Goal: Task Accomplishment & Management: Manage account settings

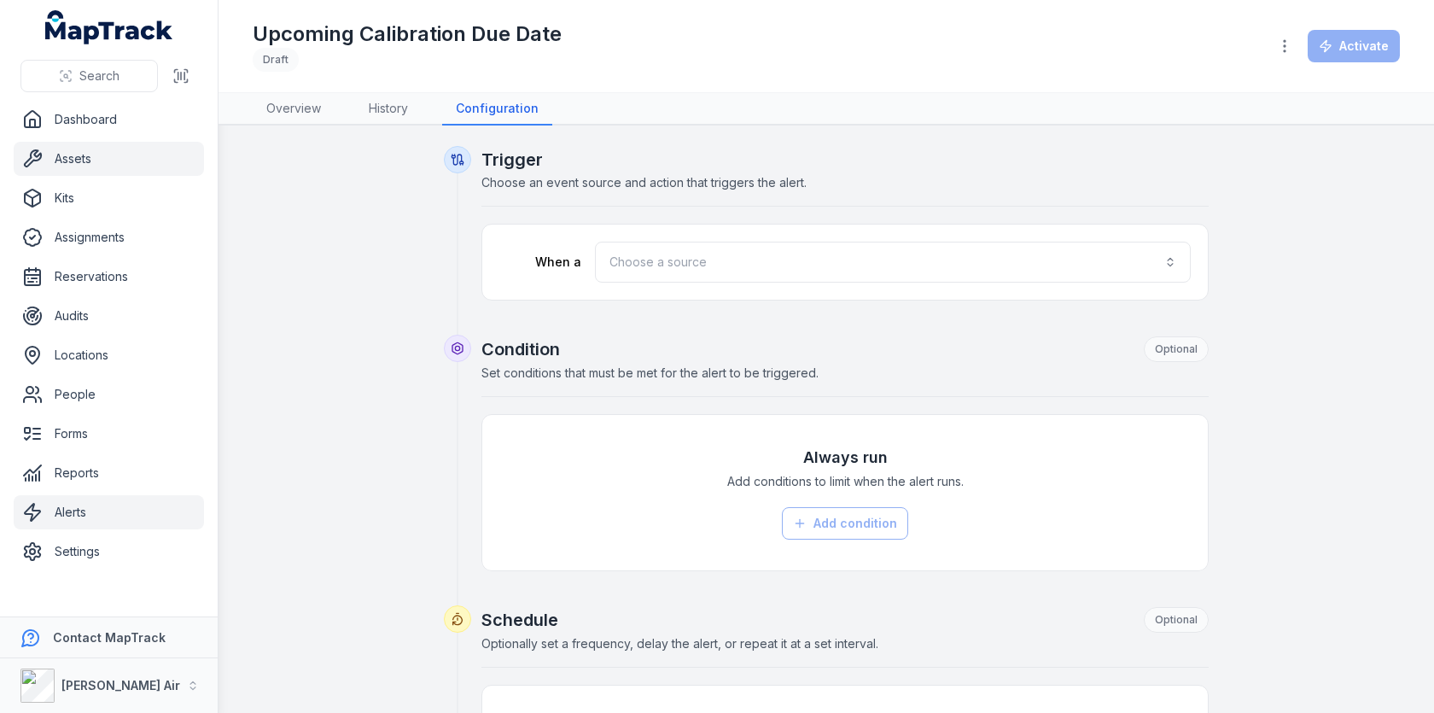
click at [108, 172] on link "Assets" at bounding box center [109, 159] width 190 height 34
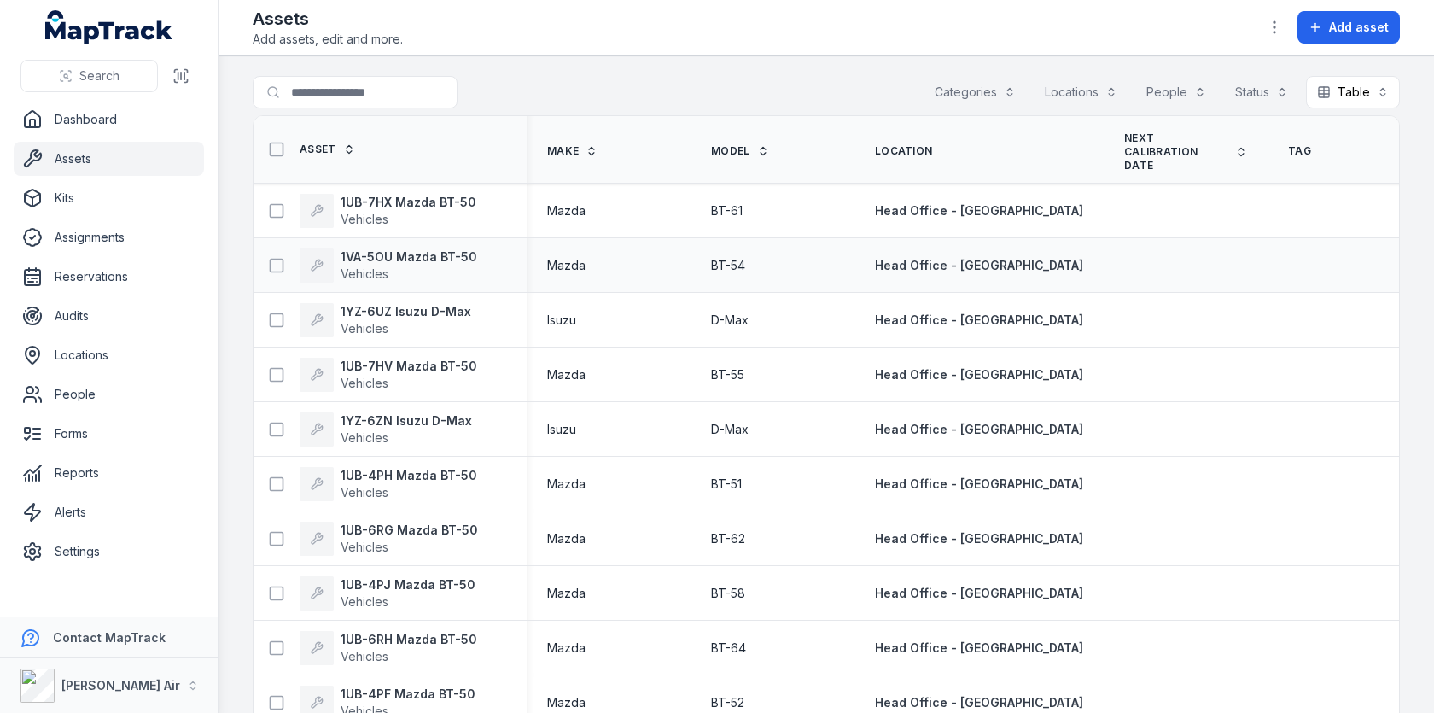
scroll to position [0, 10]
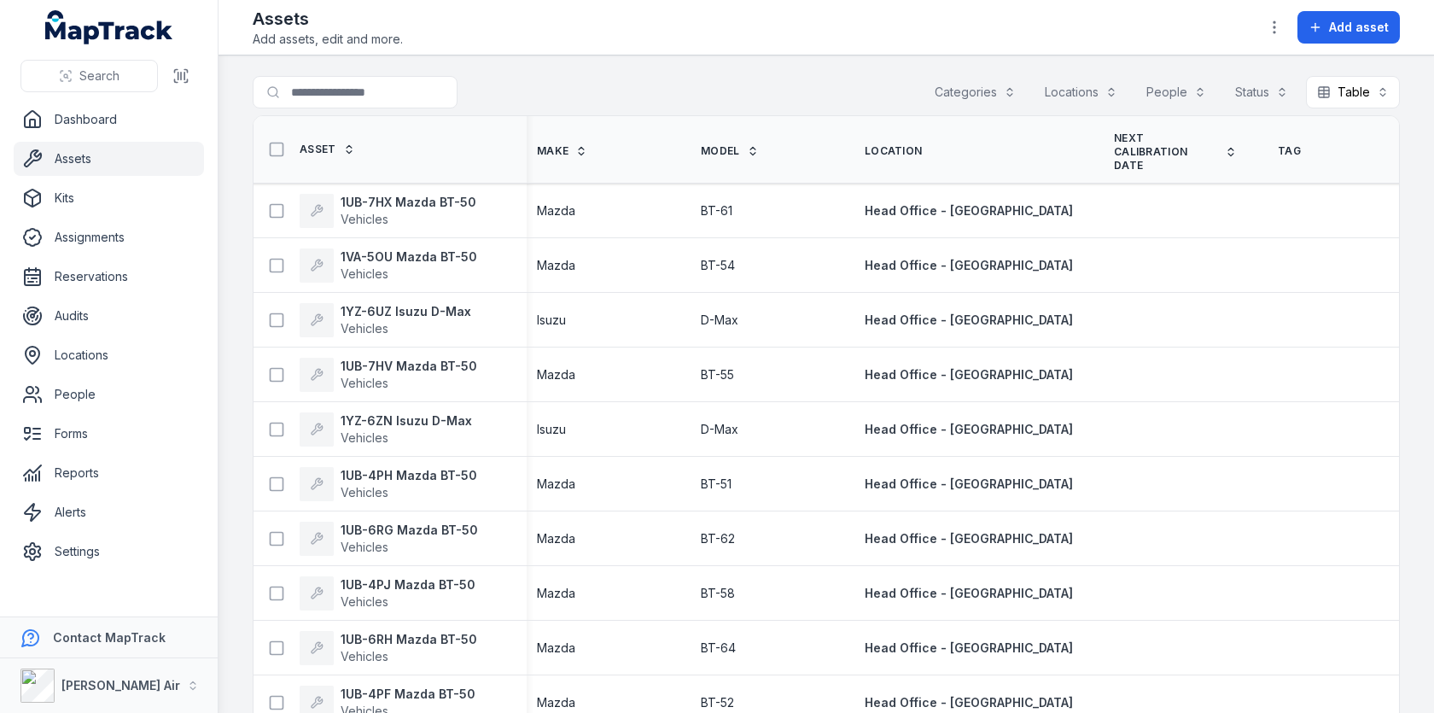
click at [1114, 143] on span "Next Calibration Date" at bounding box center [1166, 151] width 104 height 41
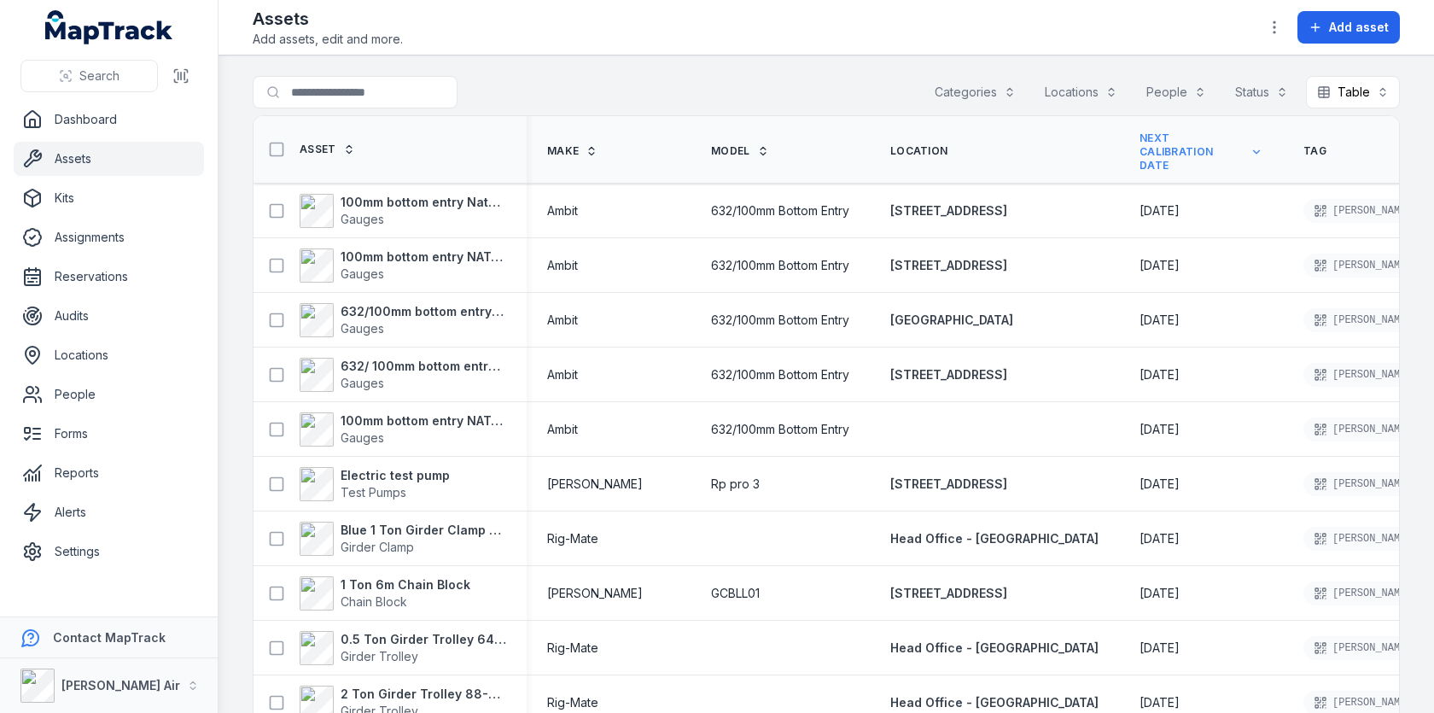
click at [1140, 152] on span "Next Calibration Date" at bounding box center [1192, 151] width 104 height 41
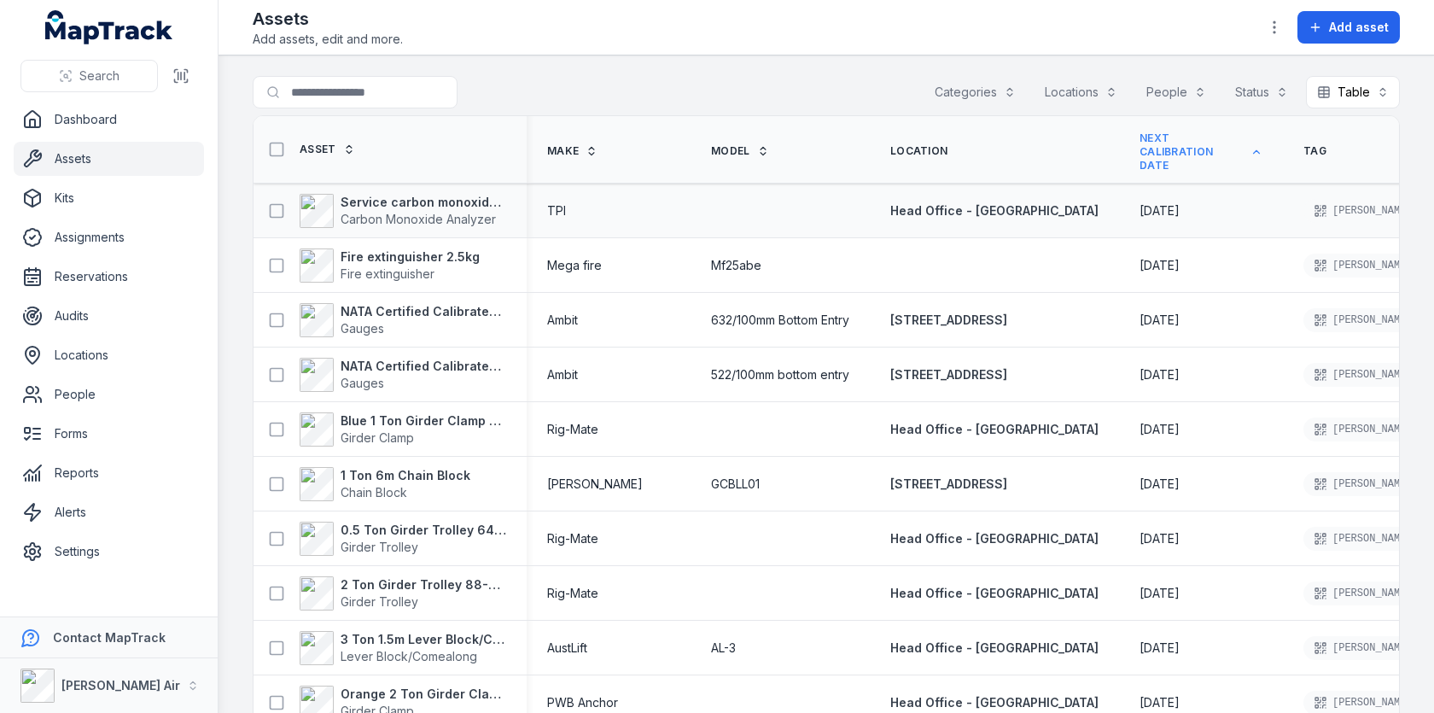
click at [1140, 210] on span "[DATE]" at bounding box center [1160, 210] width 40 height 15
click at [1140, 266] on span "[DATE]" at bounding box center [1160, 265] width 40 height 15
click at [1140, 209] on span "[DATE]" at bounding box center [1160, 210] width 40 height 15
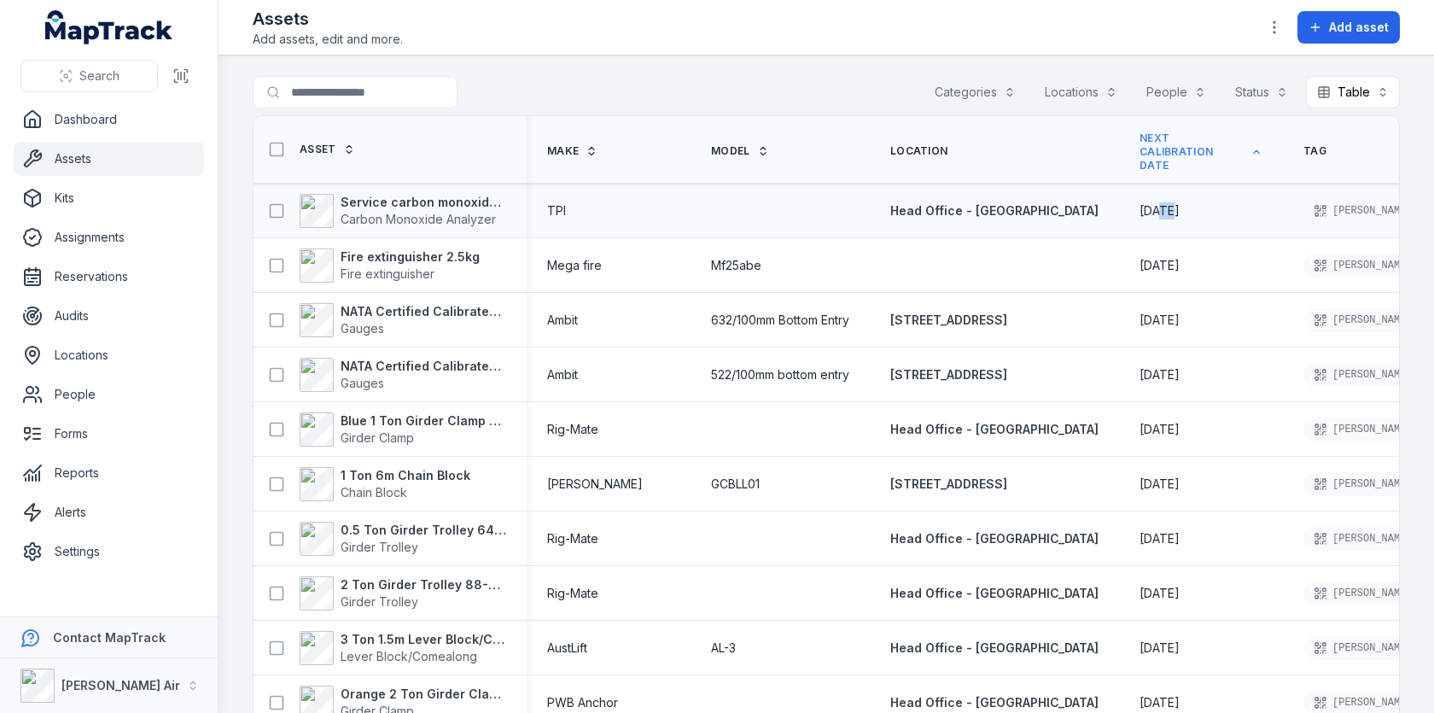
click at [1140, 209] on span "[DATE]" at bounding box center [1160, 210] width 40 height 15
click at [1119, 225] on td "[DATE]" at bounding box center [1201, 211] width 164 height 55
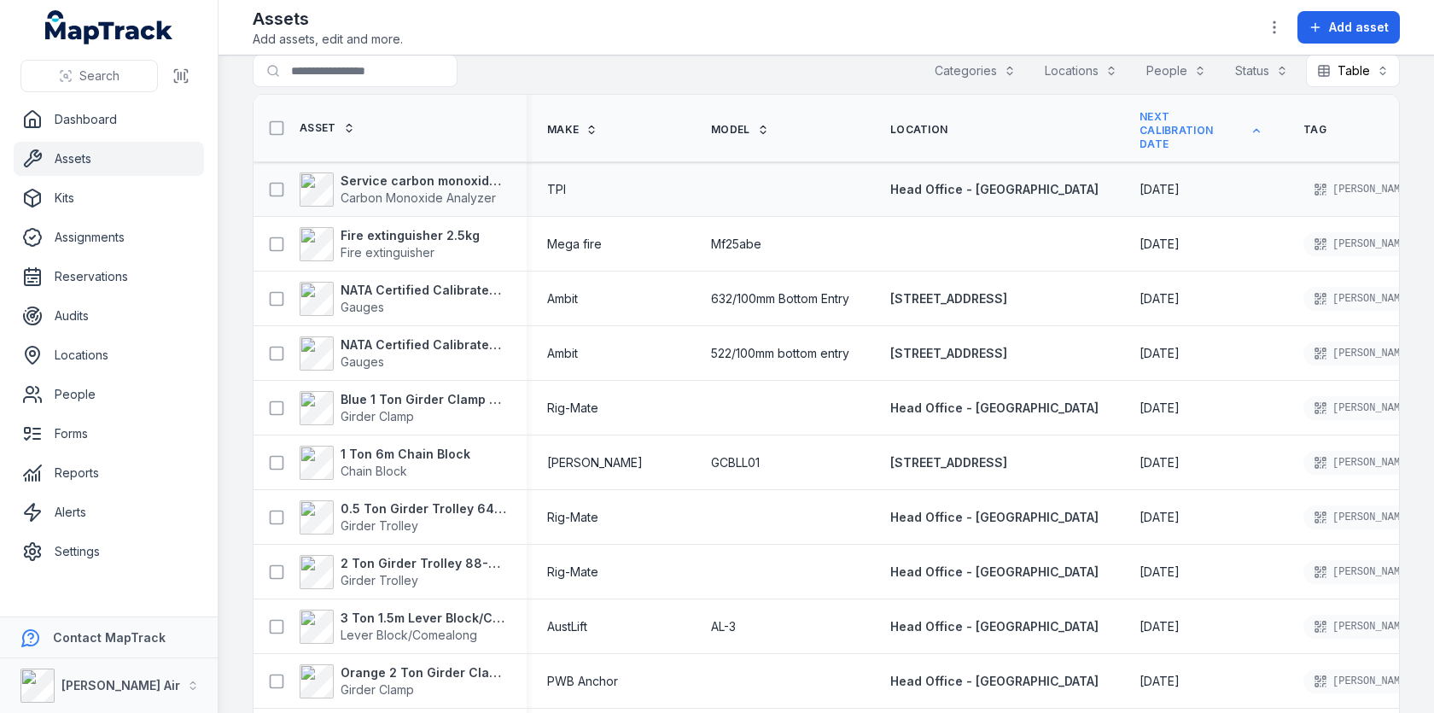
click at [1140, 186] on span "[DATE]" at bounding box center [1160, 189] width 40 height 15
click at [1140, 244] on span "[DATE]" at bounding box center [1160, 243] width 40 height 15
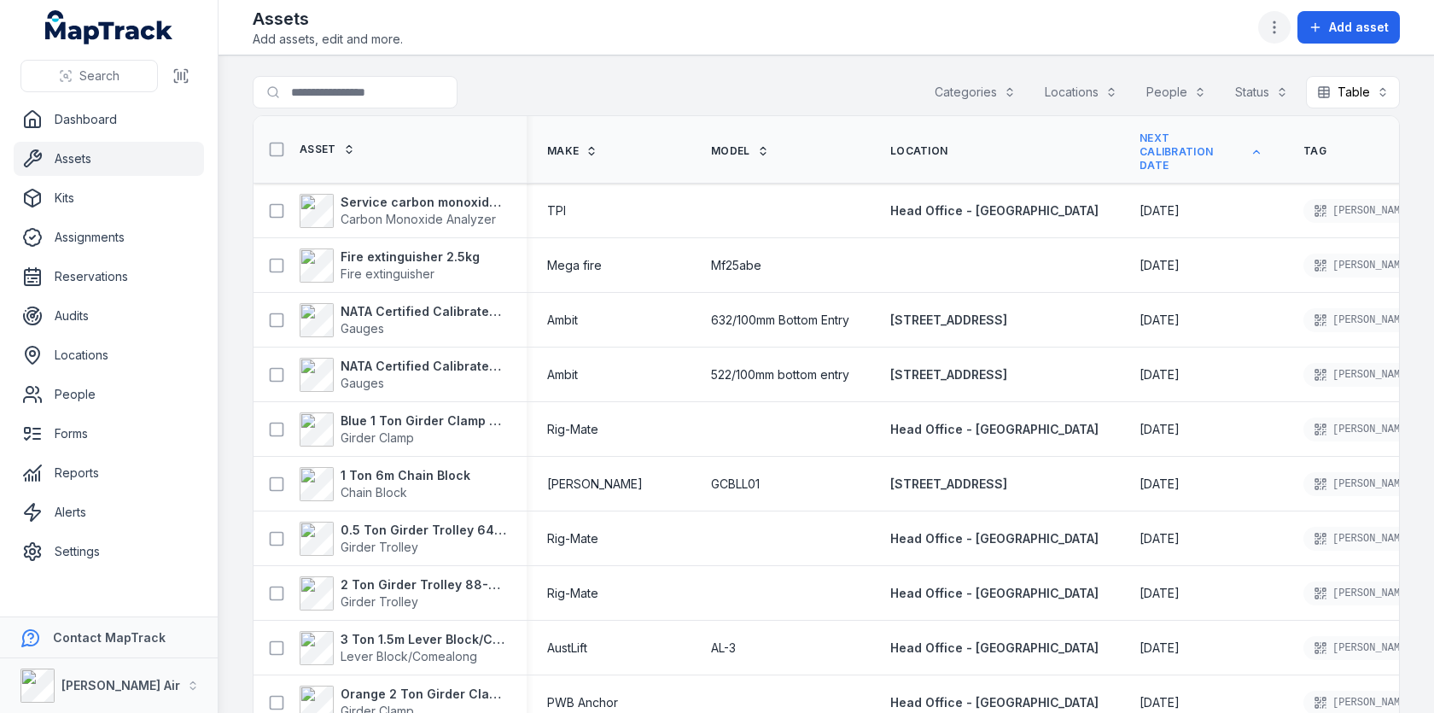
click at [1283, 26] on icon "button" at bounding box center [1274, 27] width 17 height 17
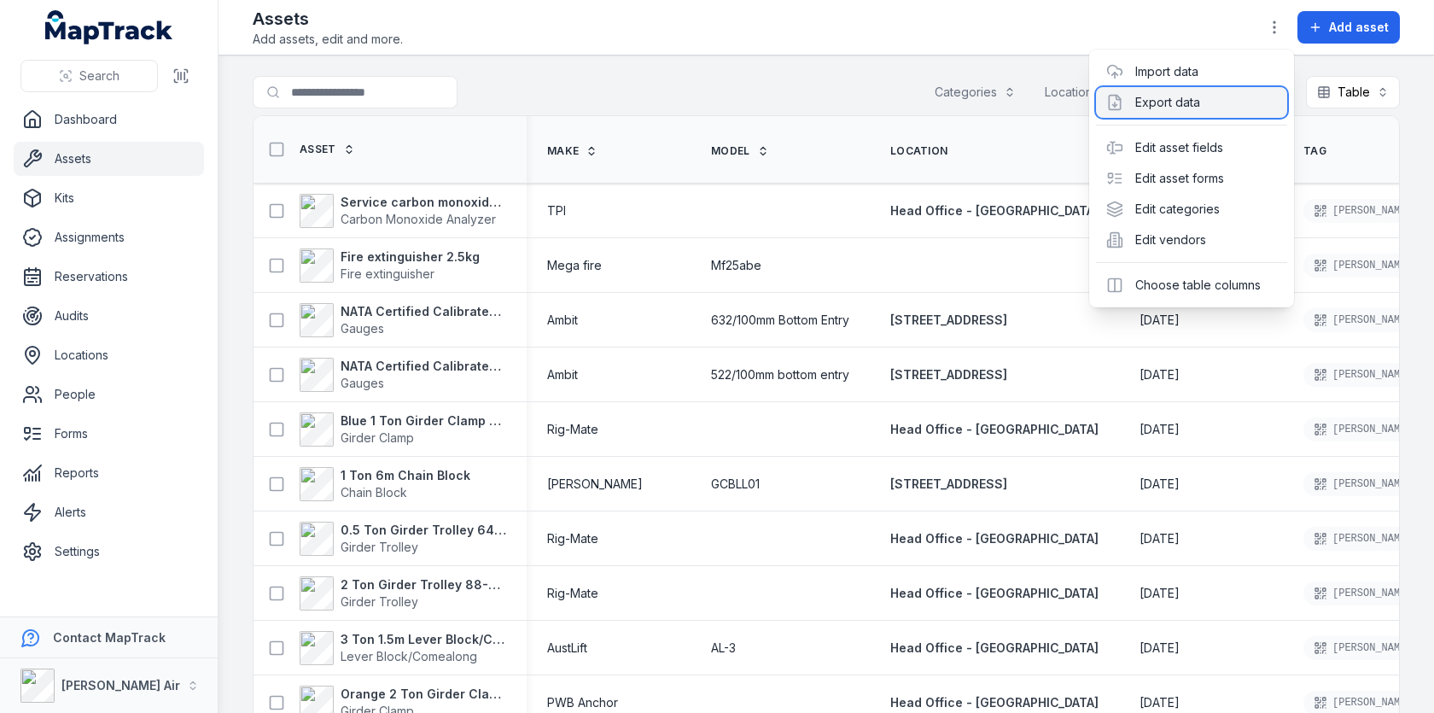
click at [1168, 100] on div "Export data" at bounding box center [1191, 102] width 191 height 31
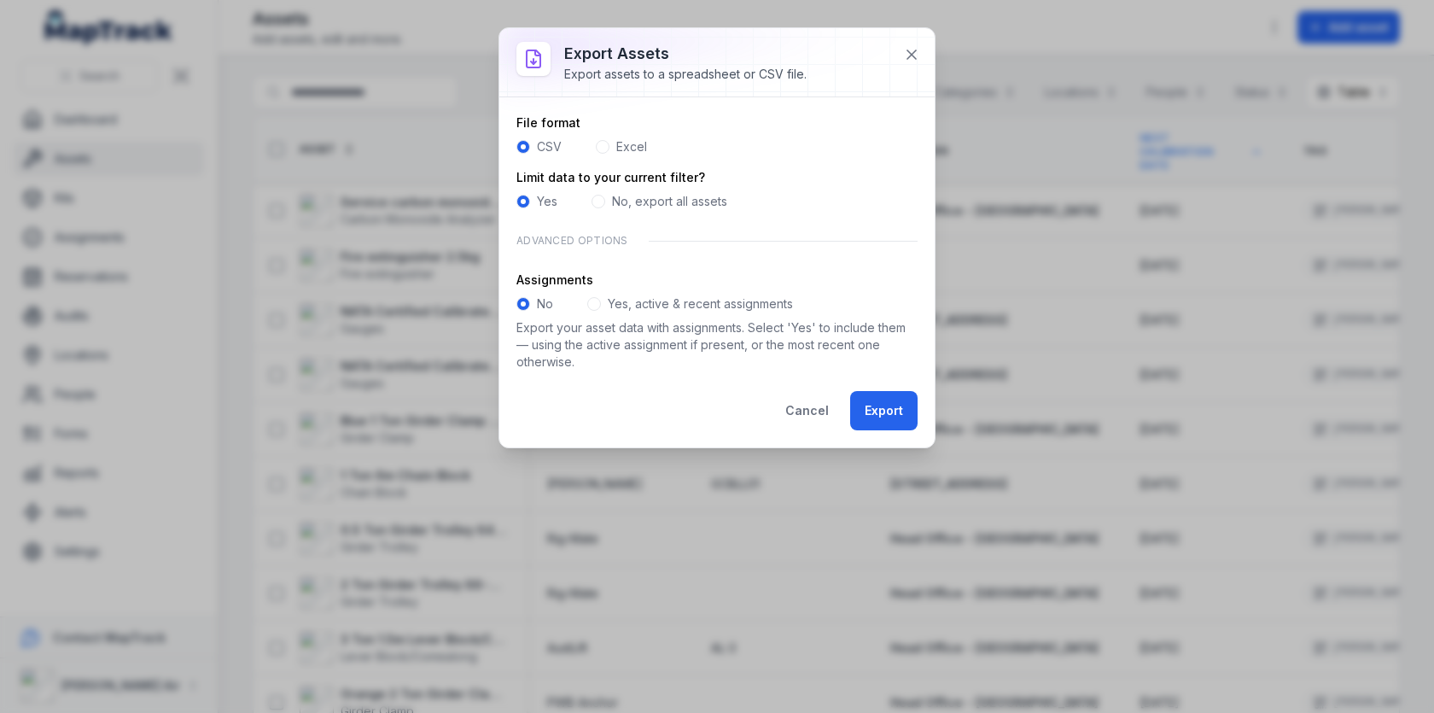
click at [598, 196] on span at bounding box center [599, 202] width 14 height 14
click at [523, 206] on span at bounding box center [524, 202] width 14 height 14
click at [908, 59] on icon at bounding box center [911, 54] width 17 height 17
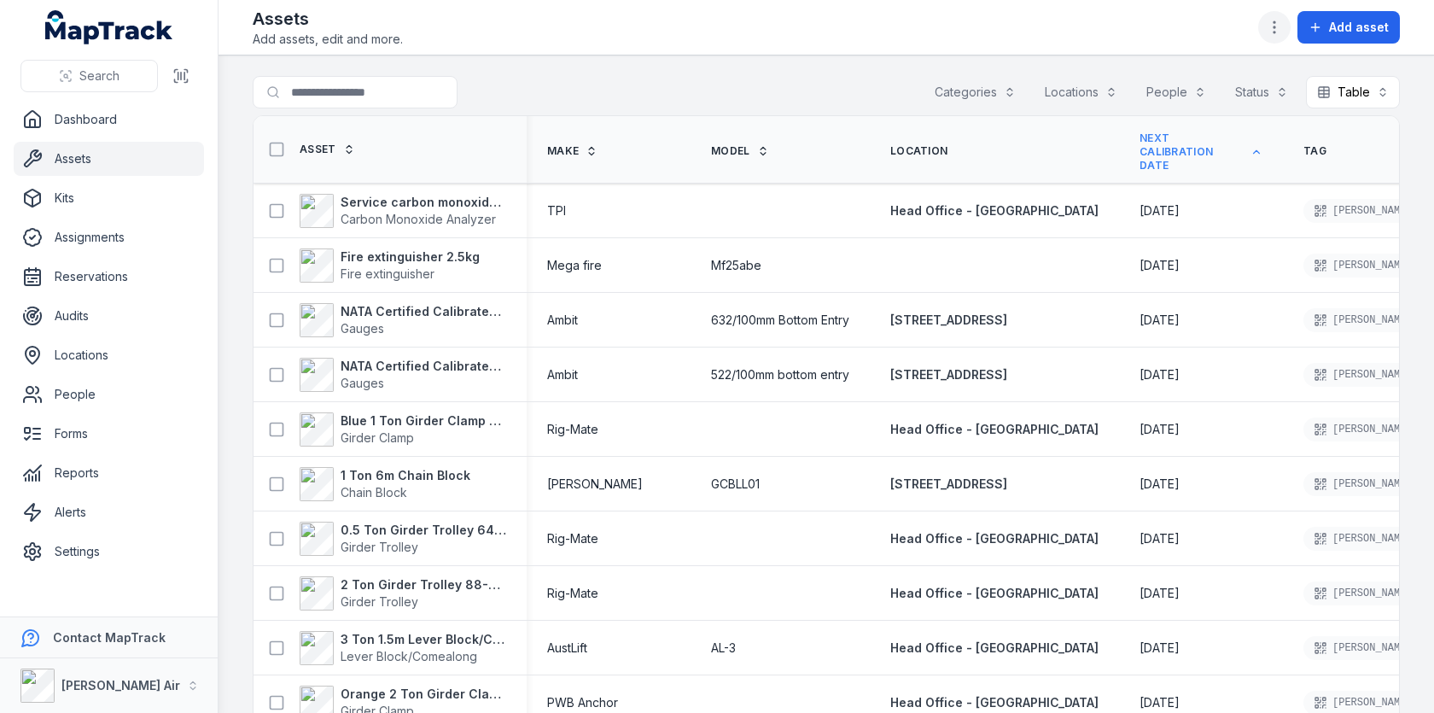
click at [1268, 32] on button "button" at bounding box center [1274, 27] width 32 height 32
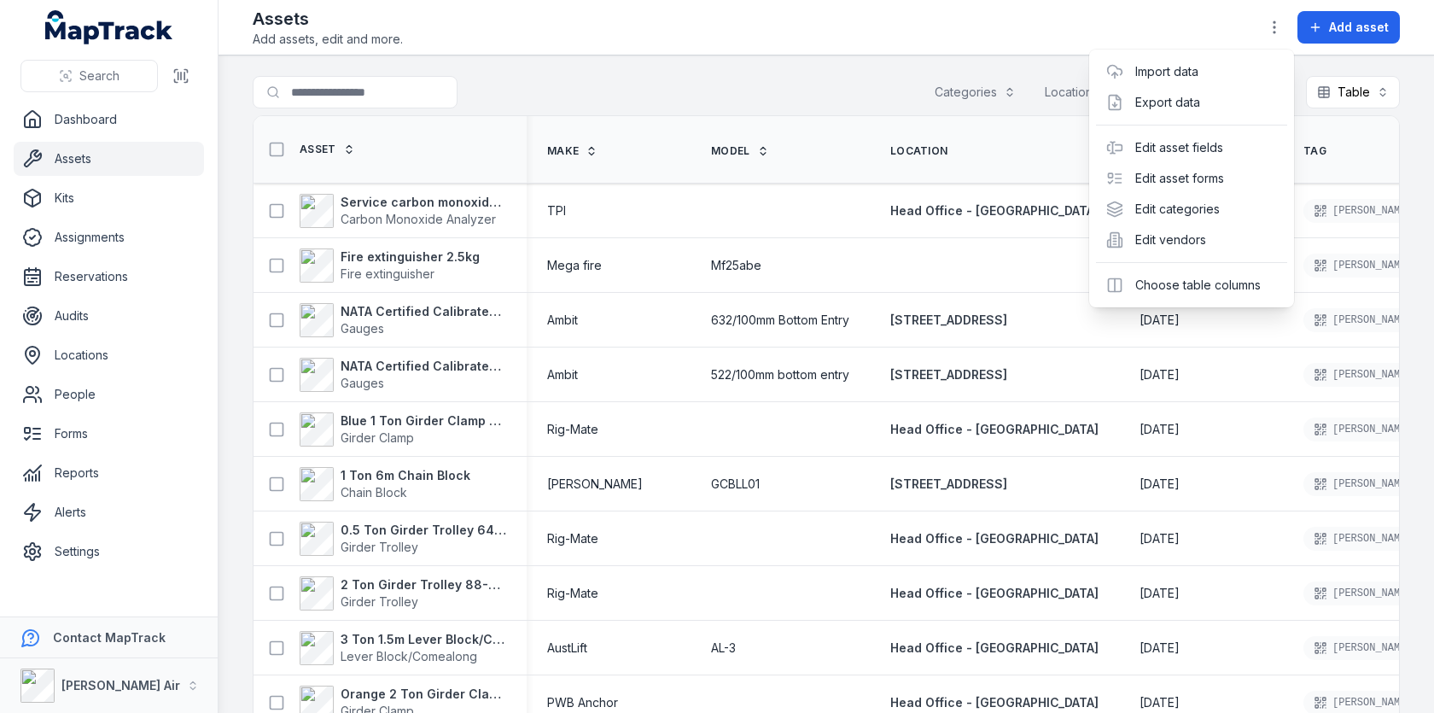
click at [908, 90] on div "Toggle Navigation Assets Add assets, edit and more. Add asset Search for assets…" at bounding box center [827, 356] width 1216 height 713
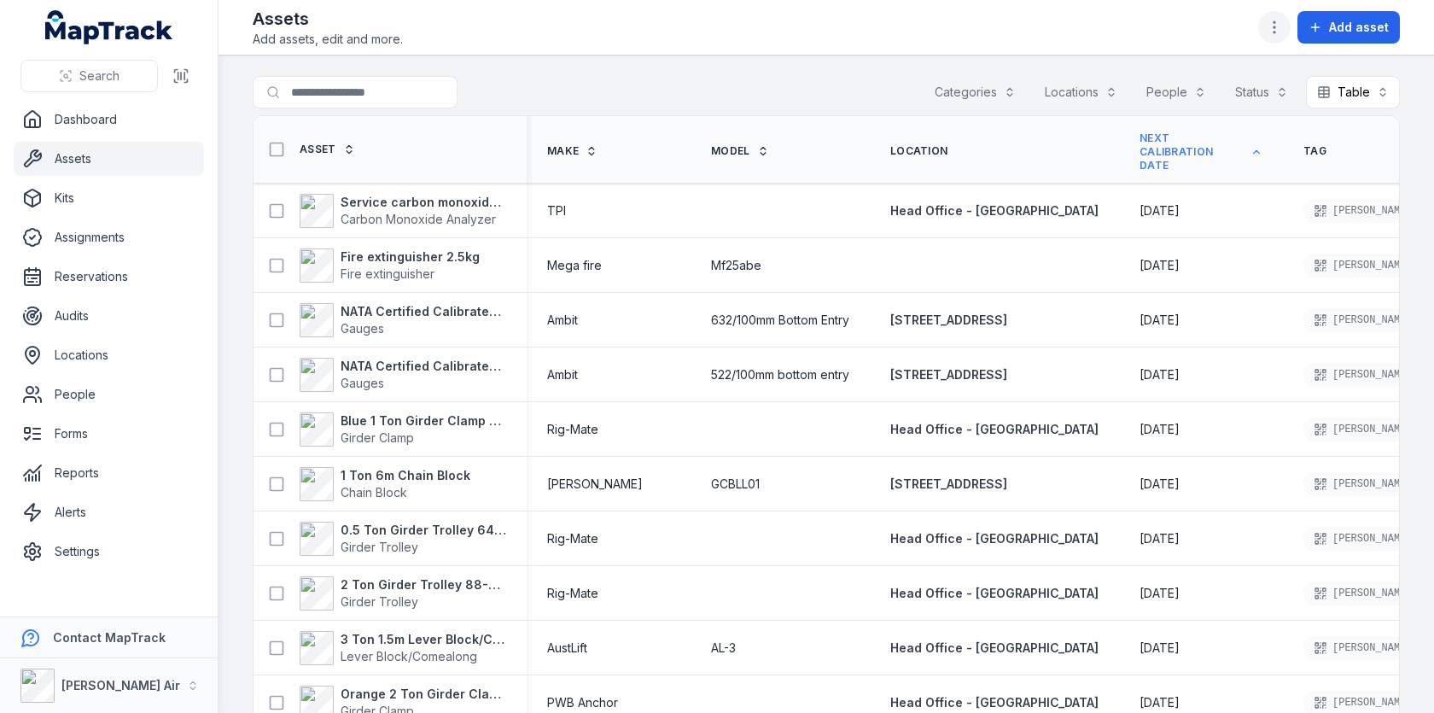
click at [1274, 34] on icon "button" at bounding box center [1274, 27] width 17 height 17
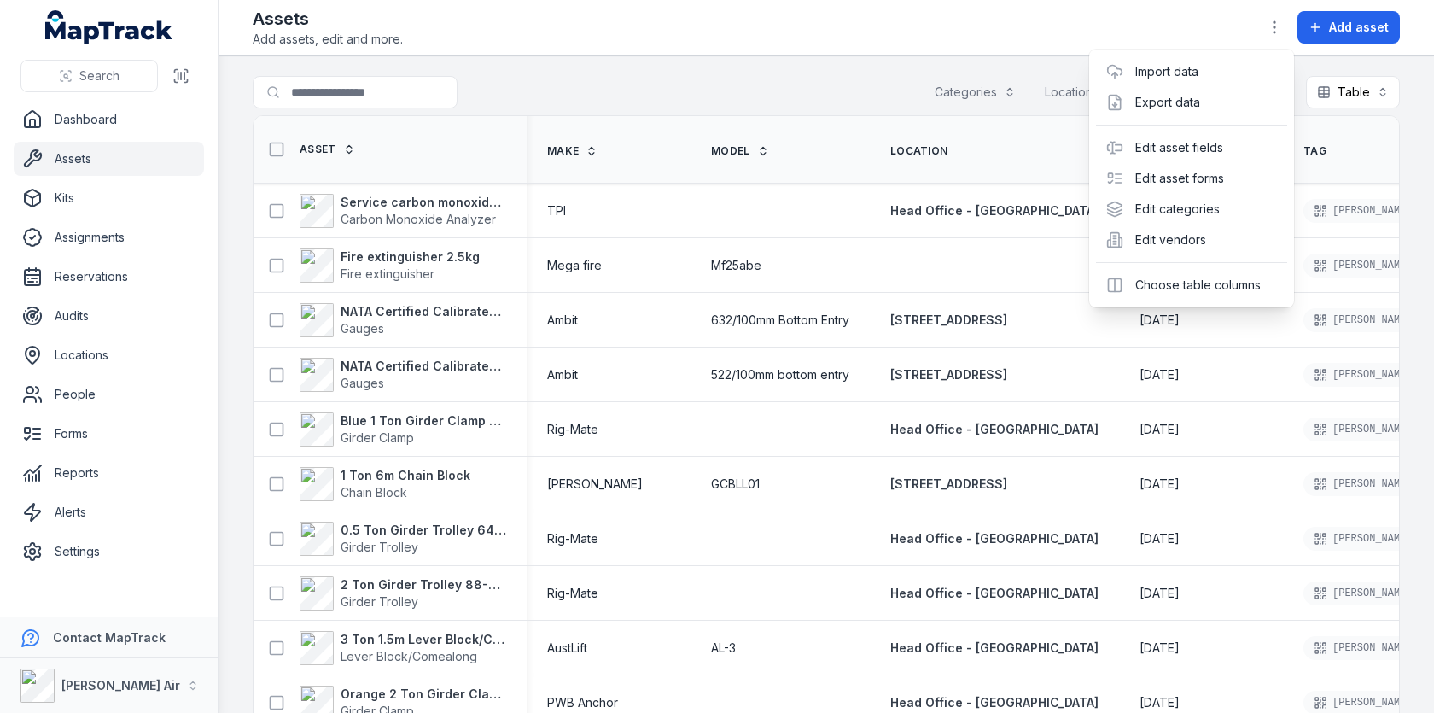
click at [988, 51] on header "Toggle Navigation Assets Add assets, edit and more. Add asset" at bounding box center [827, 27] width 1216 height 55
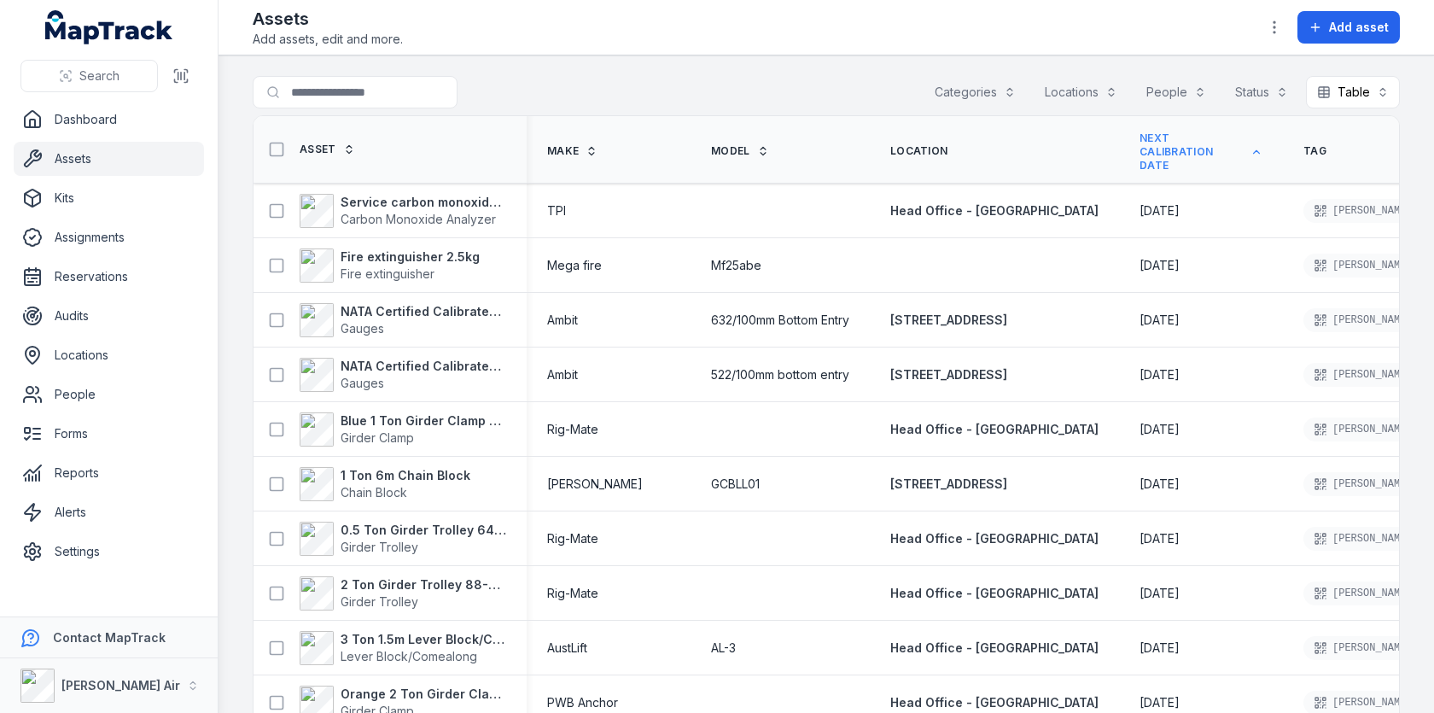
click at [1013, 96] on button "Categories" at bounding box center [975, 92] width 103 height 32
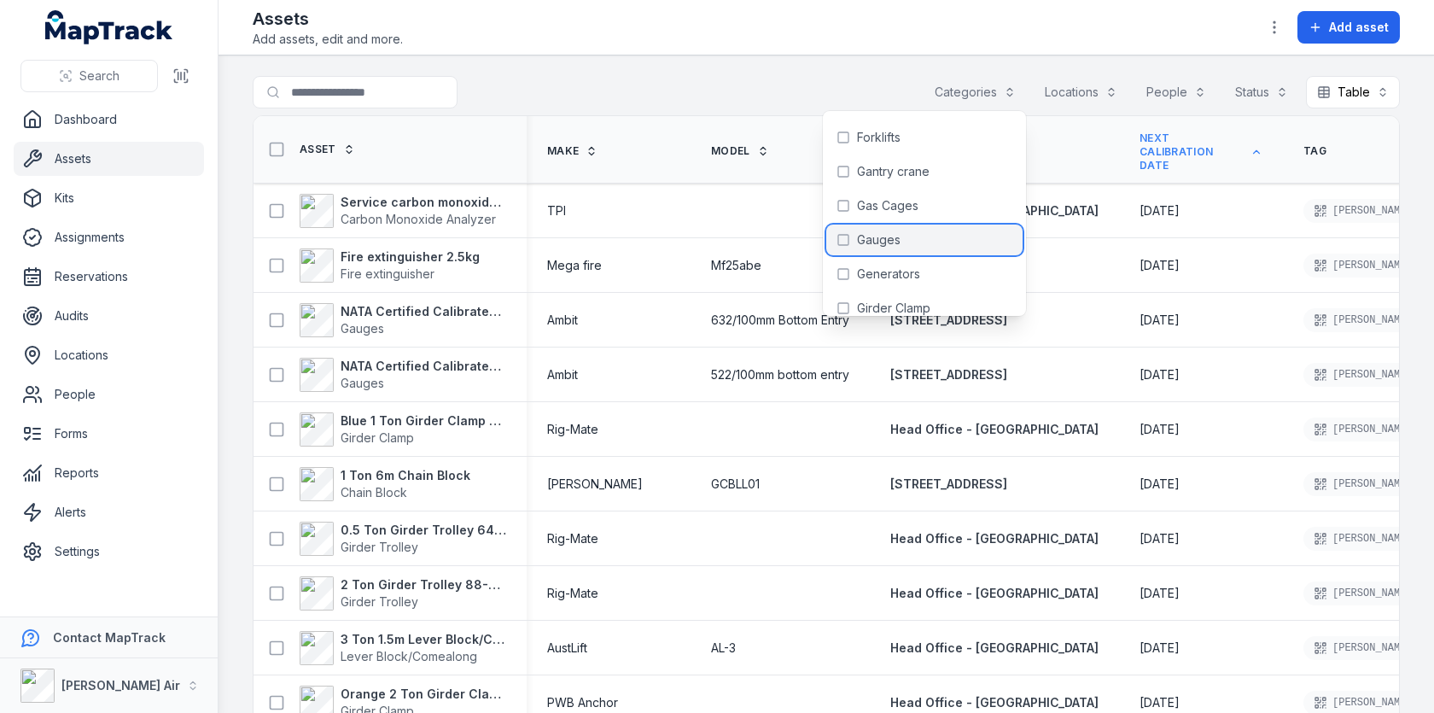
click at [926, 242] on div "Gauges" at bounding box center [924, 240] width 196 height 31
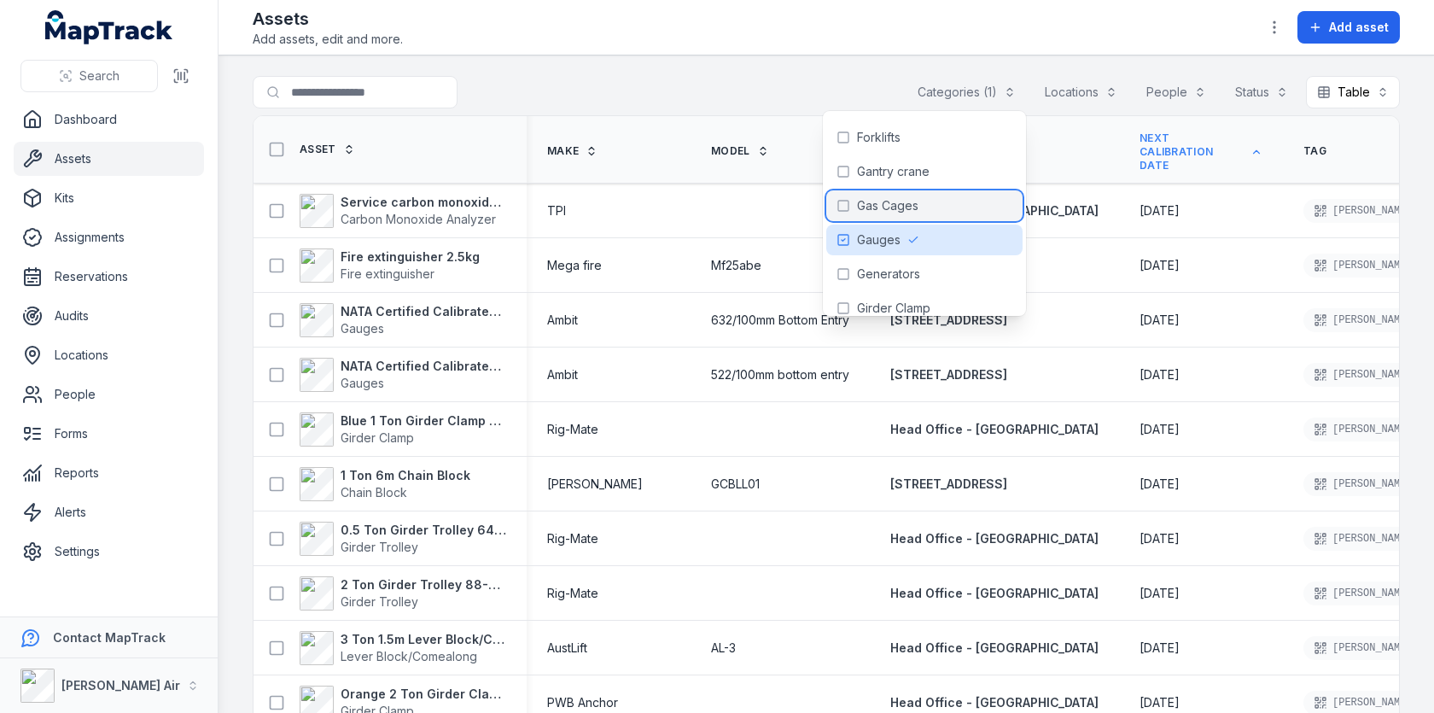
click at [927, 218] on div "Gas Cages" at bounding box center [924, 205] width 196 height 31
click at [886, 61] on main "**********" at bounding box center [827, 383] width 1216 height 657
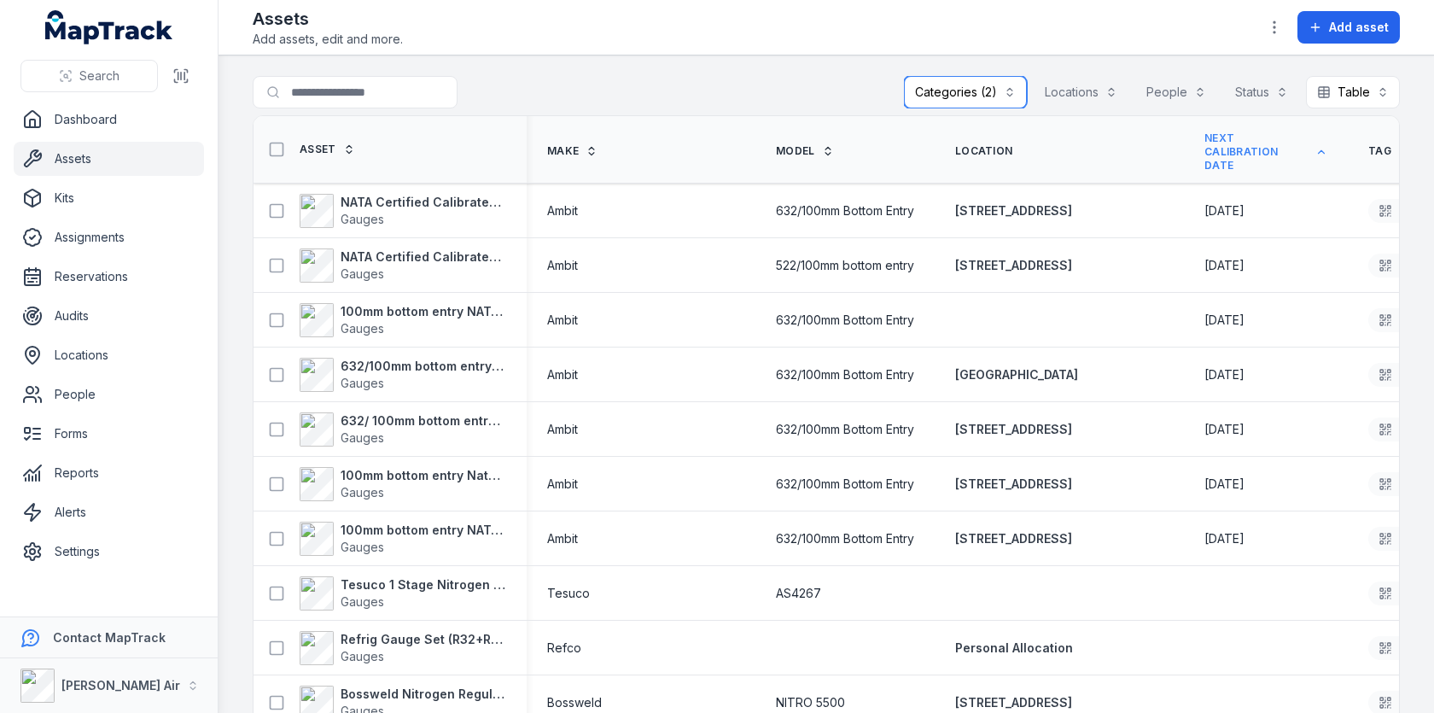
click at [965, 97] on button "Categories (2)" at bounding box center [965, 92] width 123 height 32
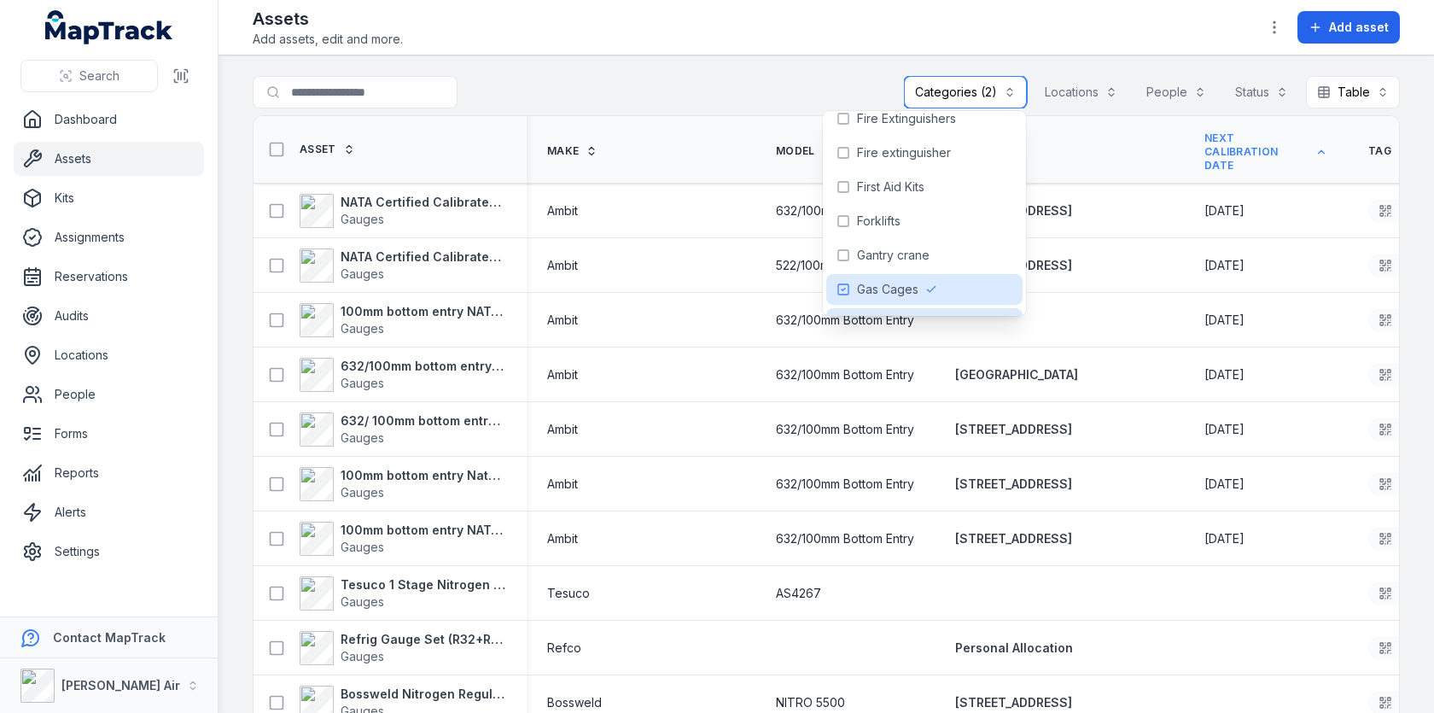
scroll to position [808, 0]
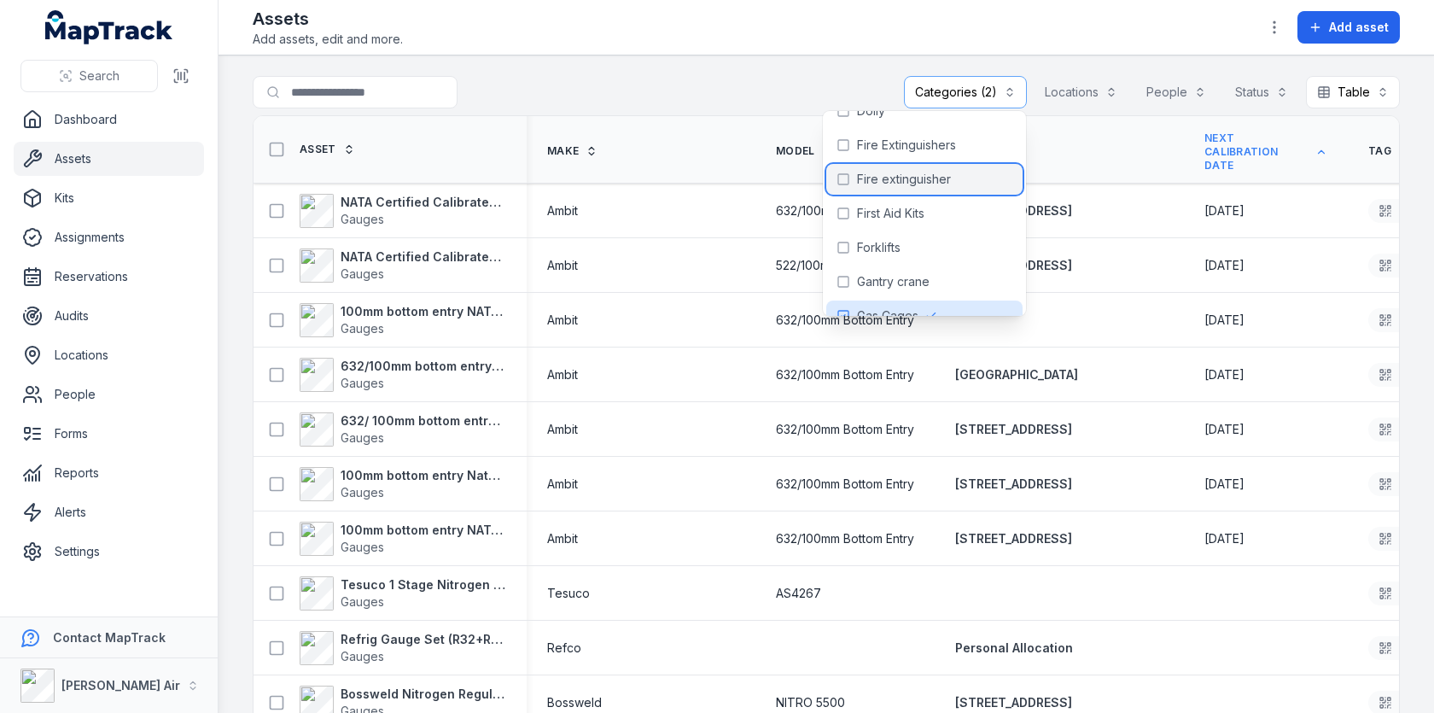
click at [948, 171] on span "Fire extinguisher" at bounding box center [904, 179] width 94 height 17
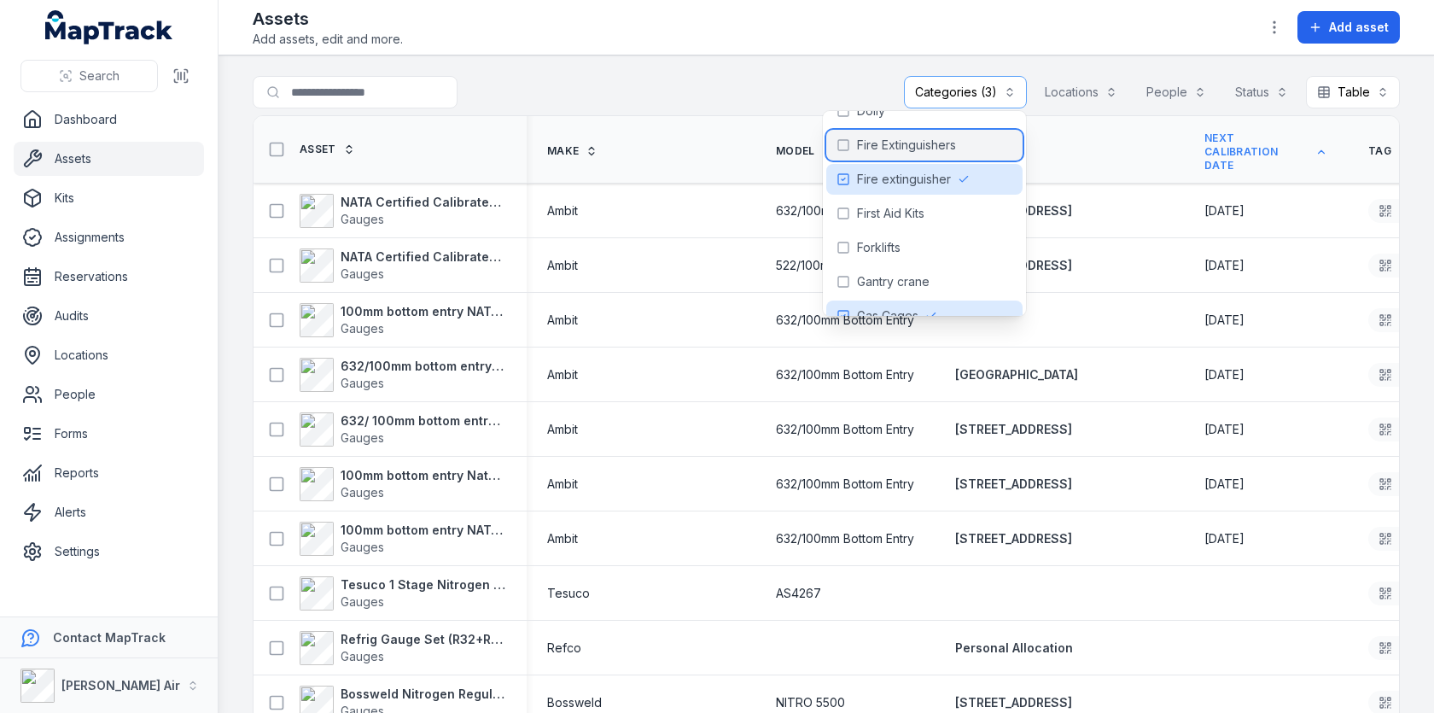
click at [942, 143] on span "Fire Extinguishers" at bounding box center [906, 145] width 99 height 17
click at [862, 91] on div "**********" at bounding box center [826, 95] width 1147 height 39
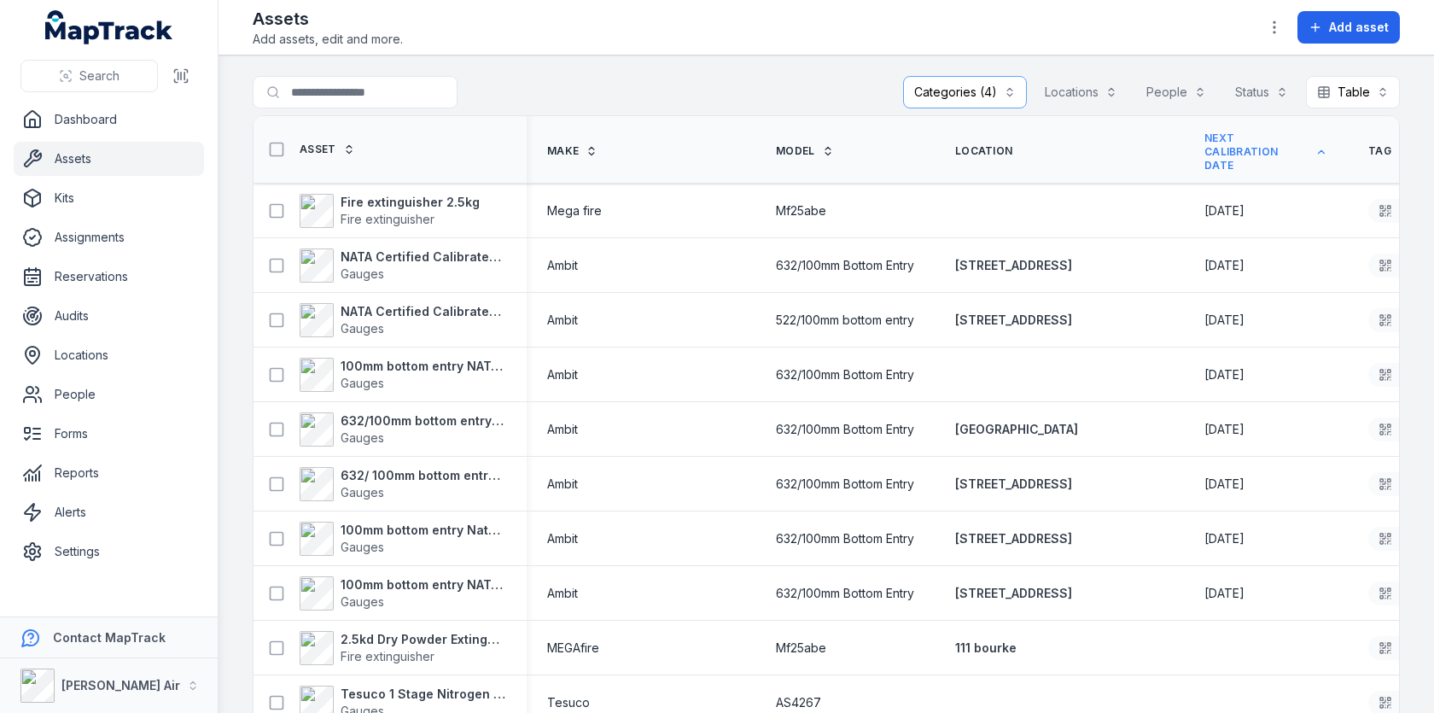
click at [818, 70] on main "**********" at bounding box center [827, 383] width 1216 height 657
click at [1273, 31] on icon "button" at bounding box center [1274, 27] width 17 height 17
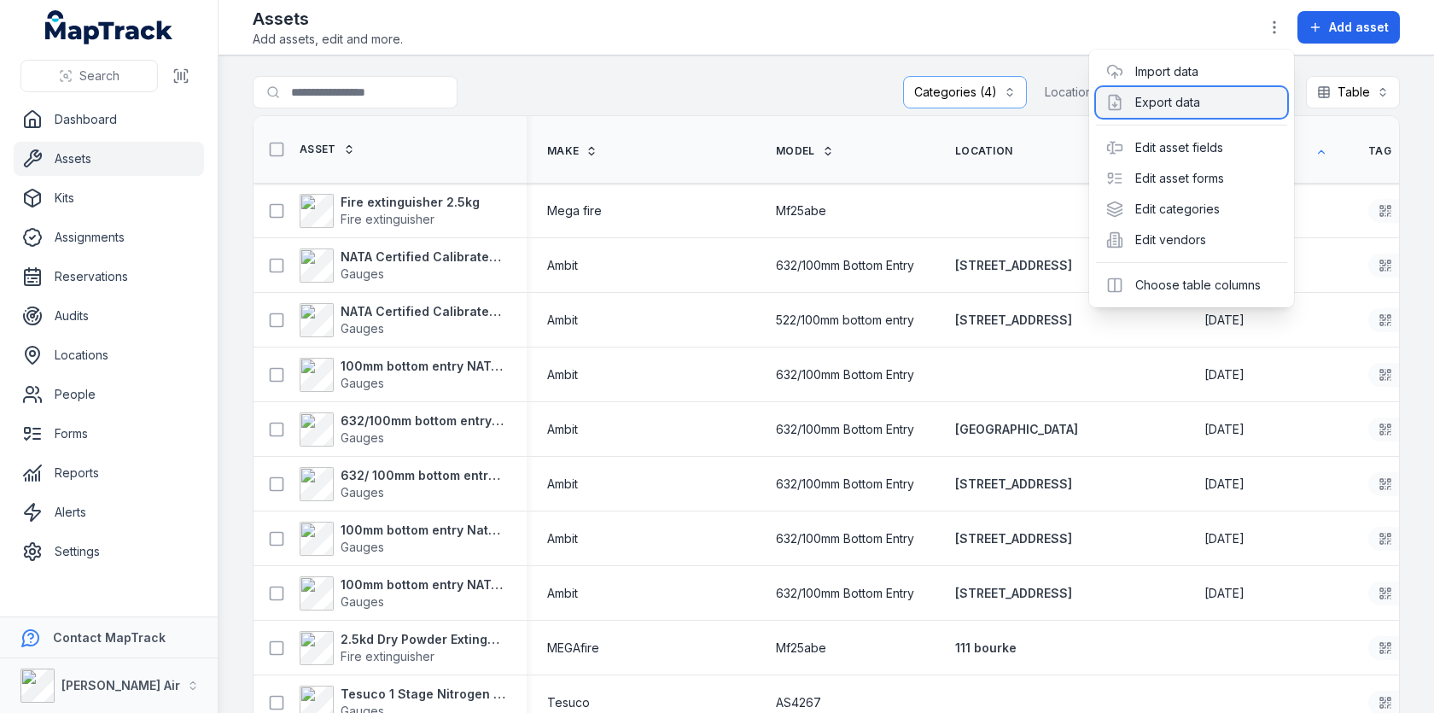
click at [1212, 99] on div "Export data" at bounding box center [1191, 102] width 191 height 31
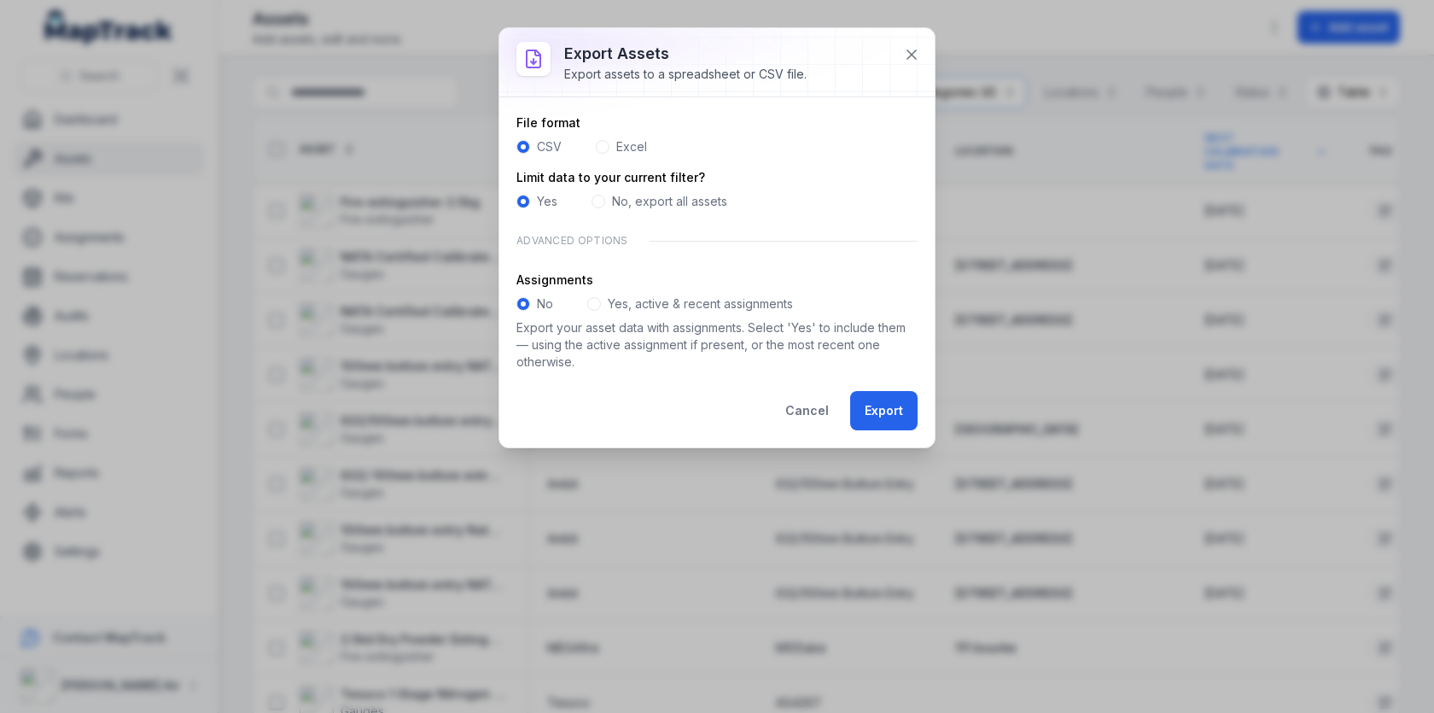
click at [601, 301] on div "Yes, active & recent assignments" at bounding box center [690, 303] width 206 height 17
click at [595, 302] on span at bounding box center [594, 304] width 14 height 14
click at [882, 415] on button "Export" at bounding box center [883, 410] width 67 height 39
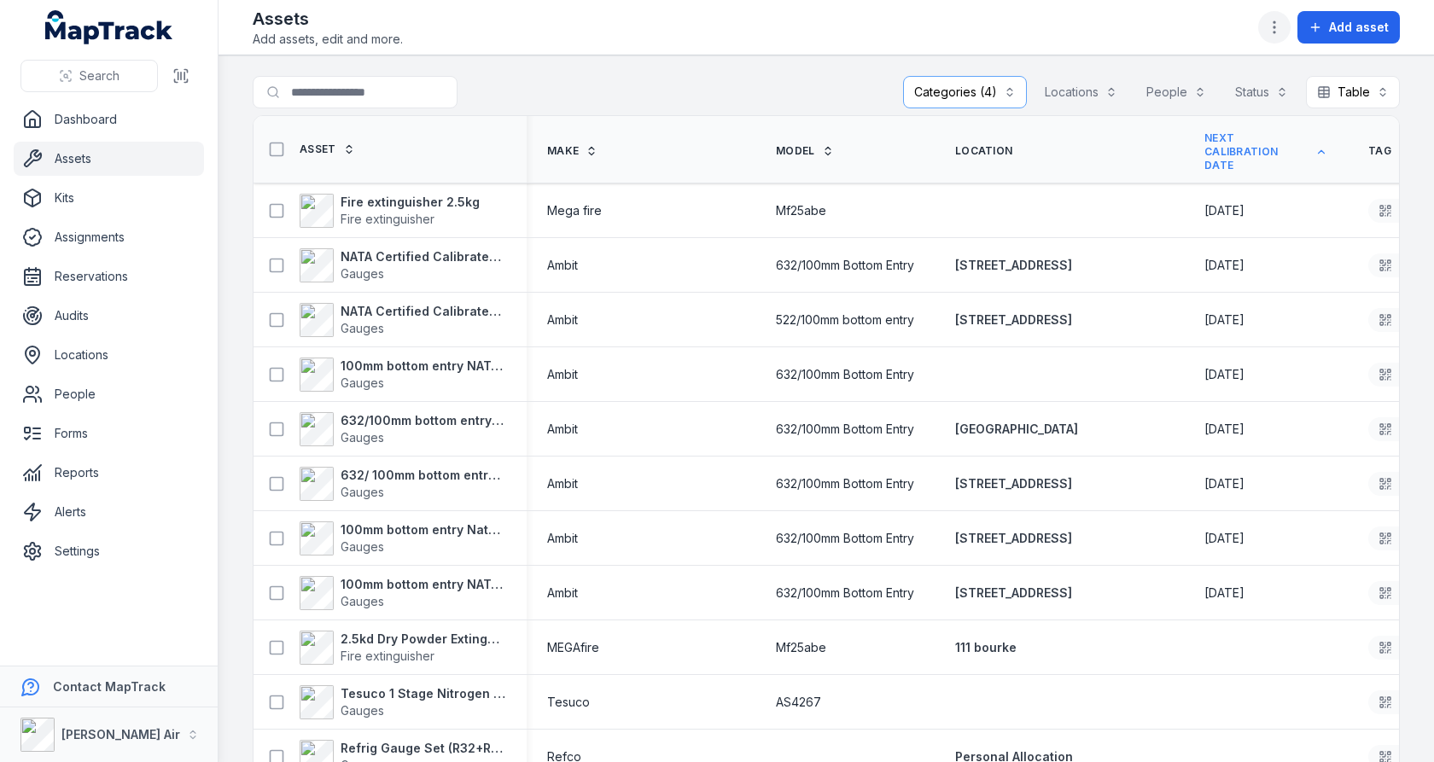
click at [1265, 26] on button "button" at bounding box center [1274, 27] width 32 height 32
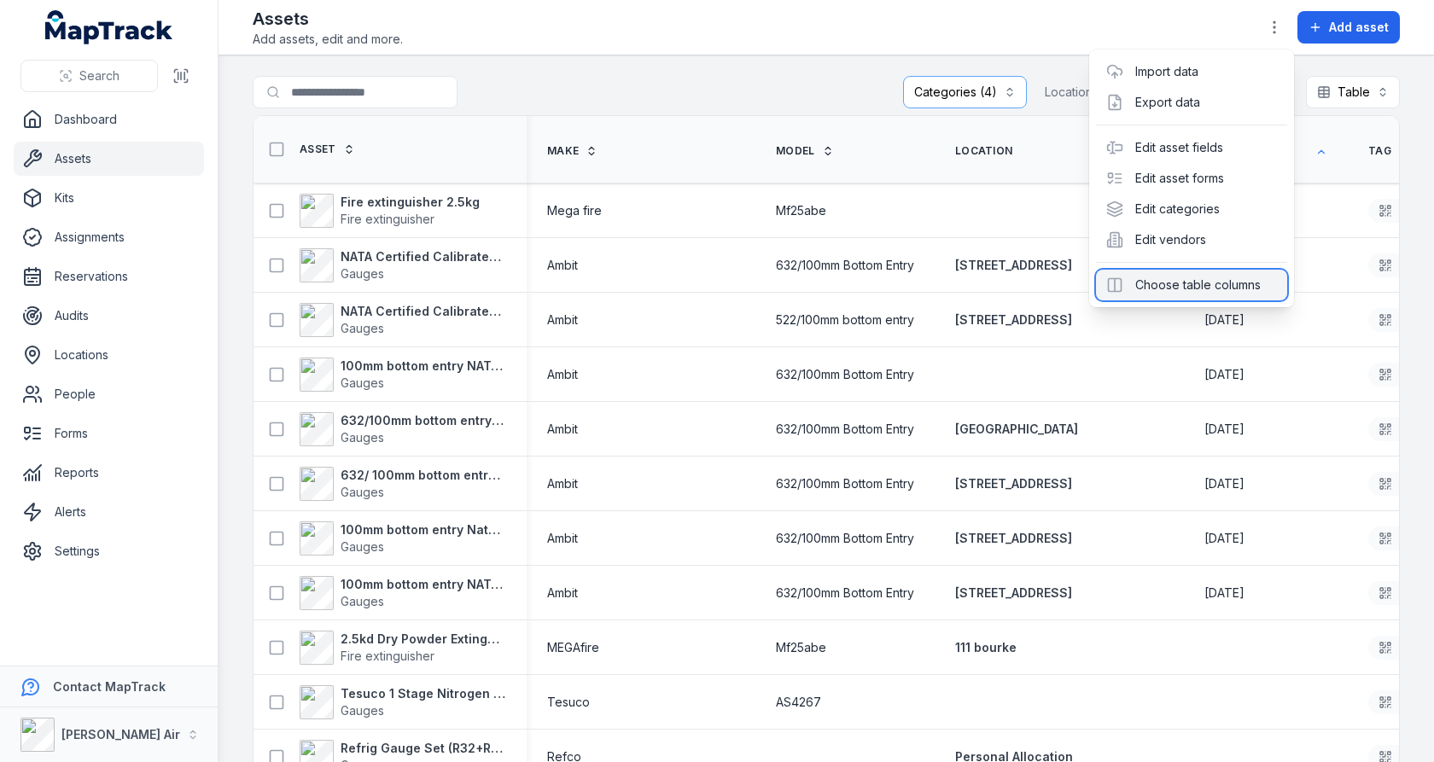
click at [1218, 277] on div "Choose table columns" at bounding box center [1191, 285] width 191 height 31
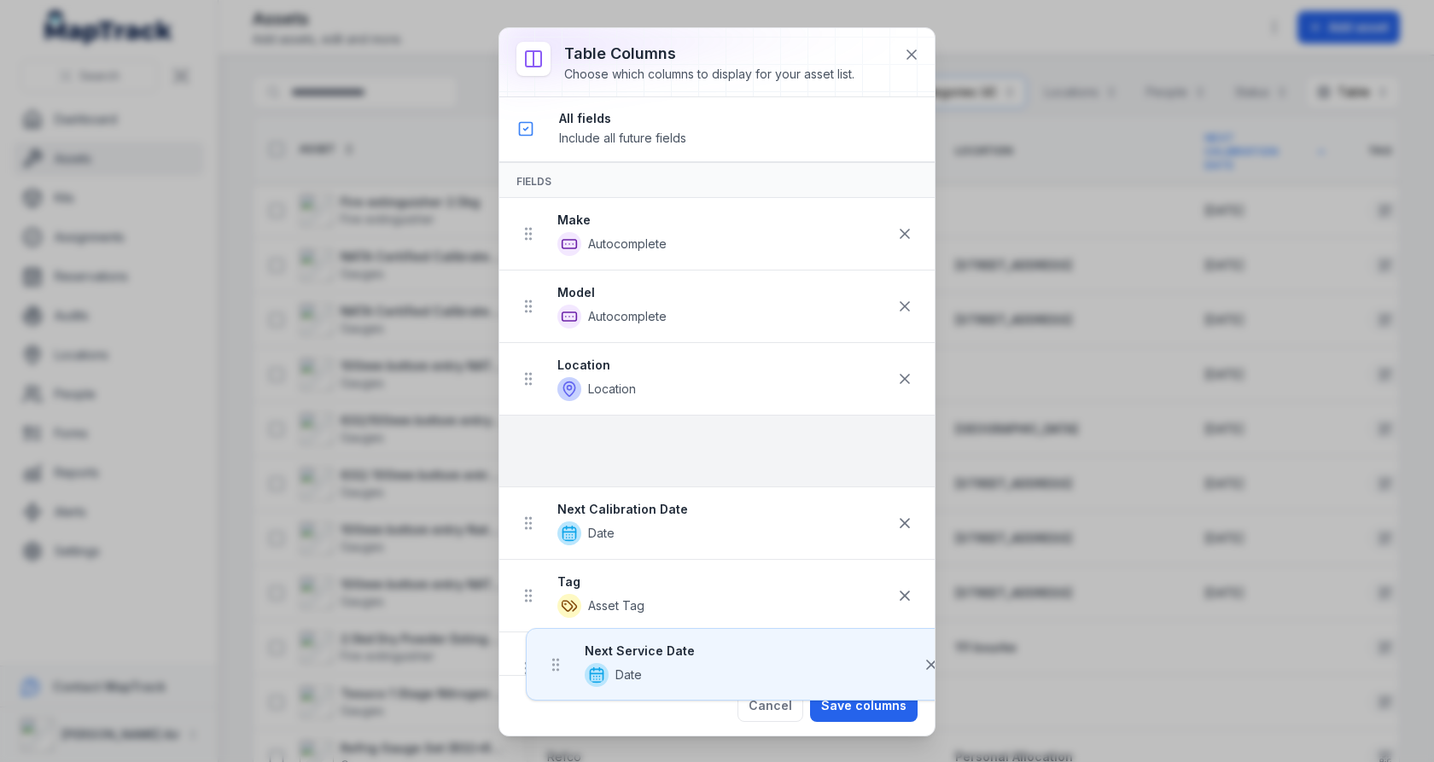
drag, startPoint x: 526, startPoint y: 609, endPoint x: 552, endPoint y: 454, distance: 156.8
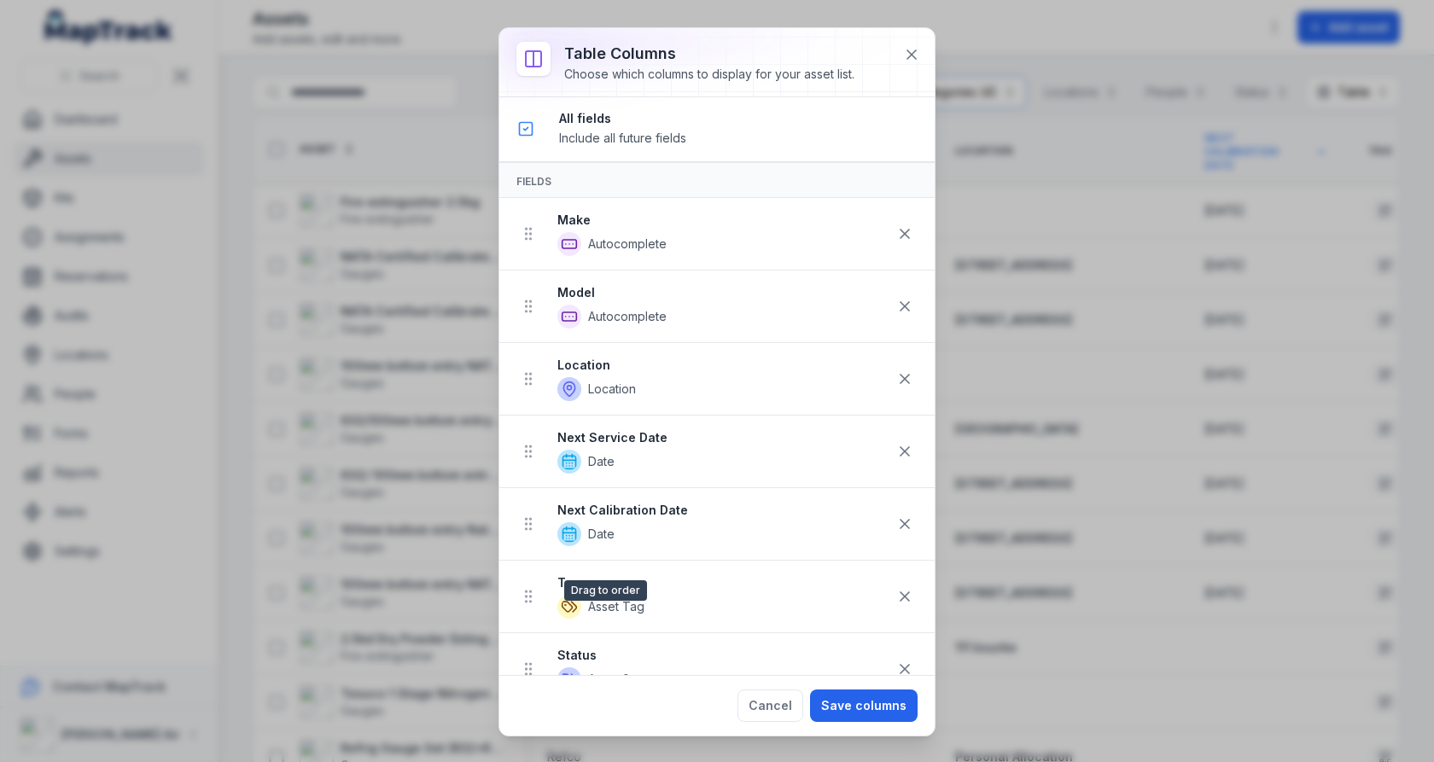
scroll to position [1, 0]
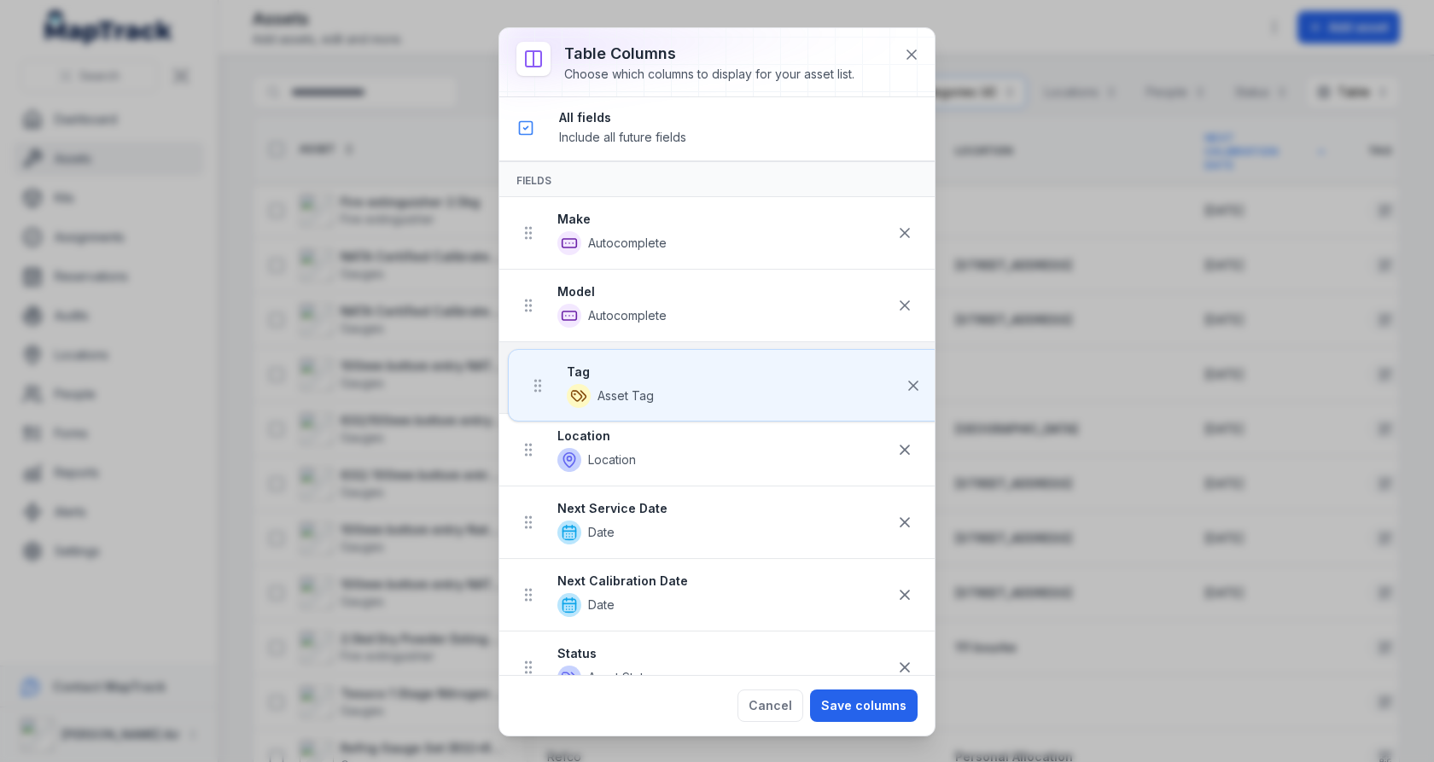
drag, startPoint x: 536, startPoint y: 594, endPoint x: 546, endPoint y: 374, distance: 220.5
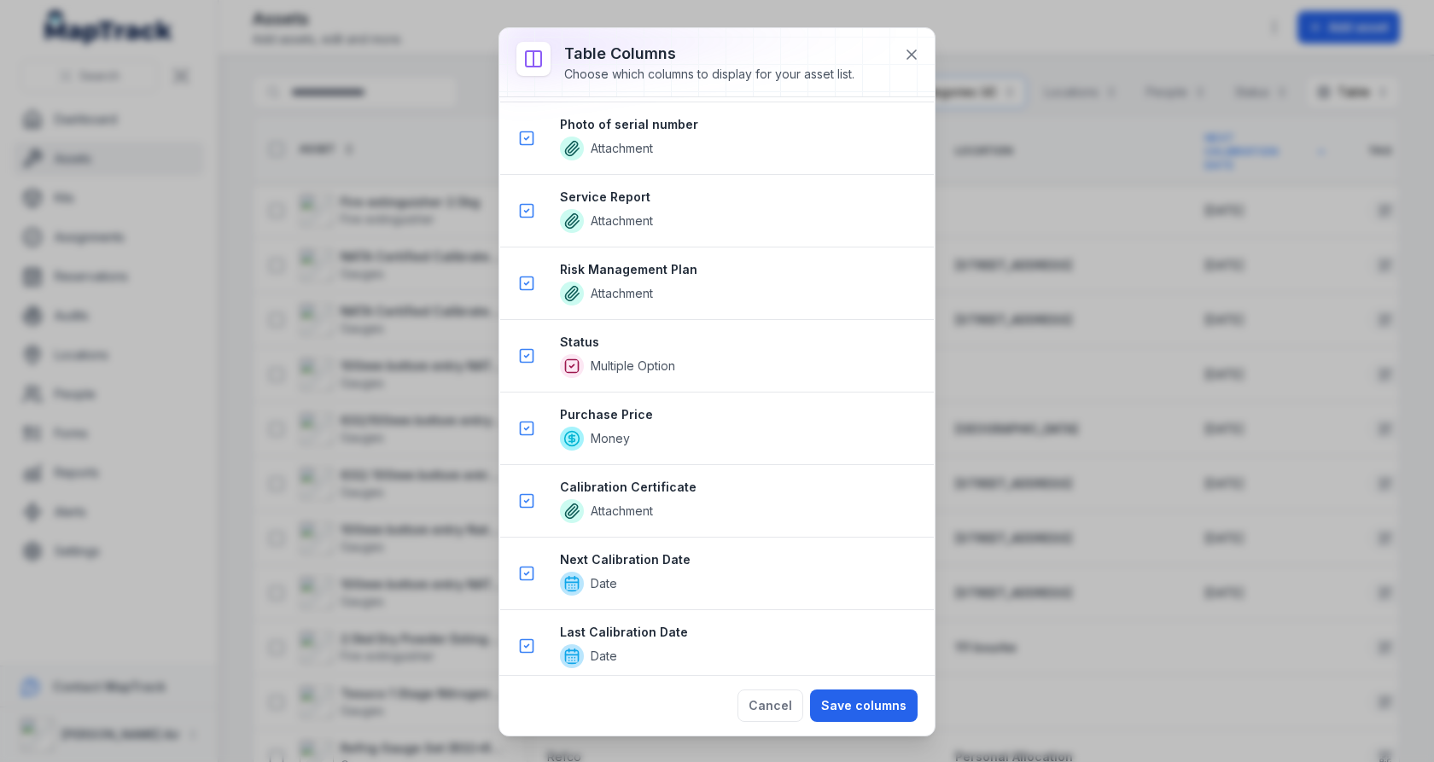
scroll to position [3012, 0]
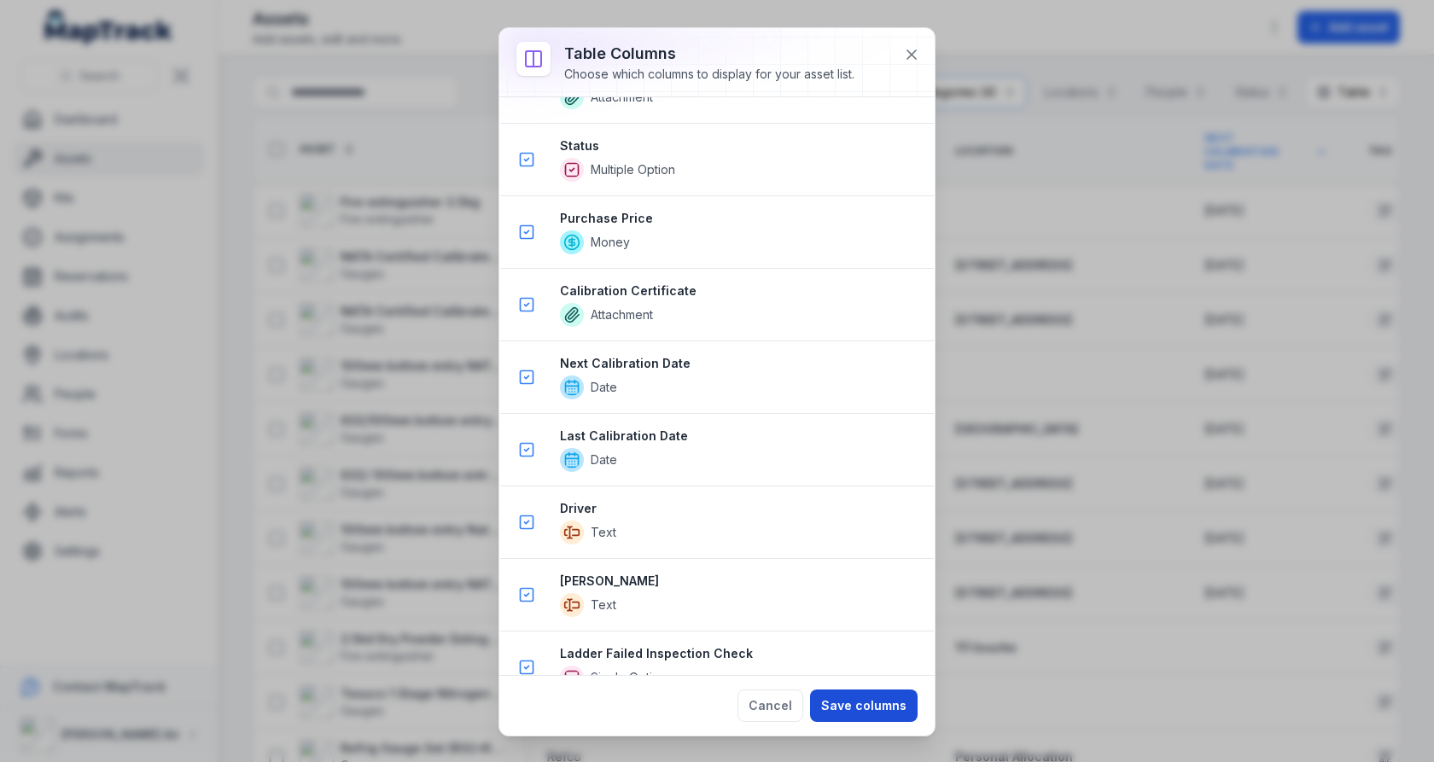
click at [896, 693] on button "Save columns" at bounding box center [864, 706] width 108 height 32
